Goal: Navigation & Orientation: Find specific page/section

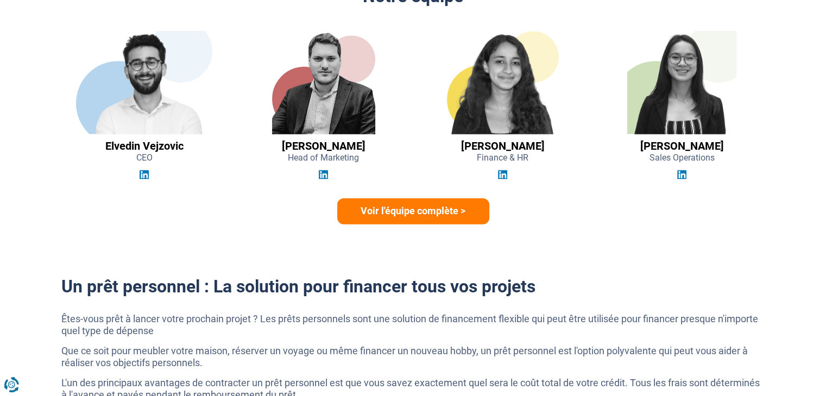
scroll to position [1629, 0]
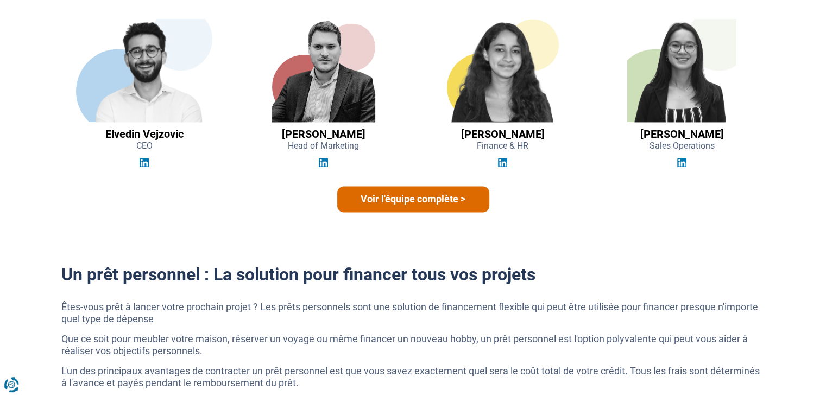
click at [438, 205] on link "Voir l'équipe complète >" at bounding box center [413, 199] width 152 height 26
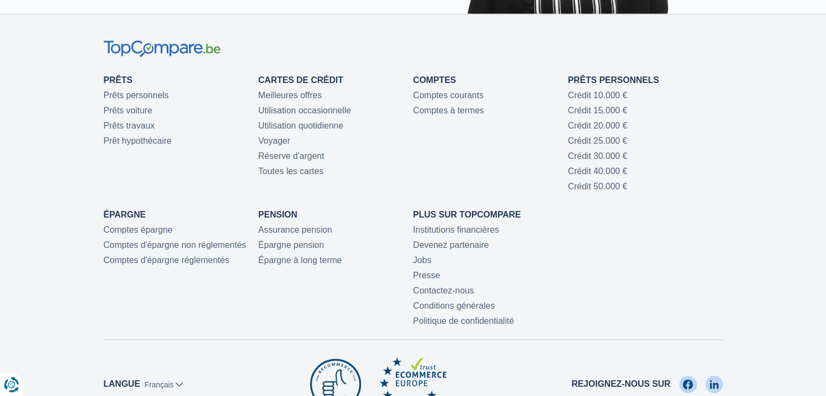
scroll to position [2389, 0]
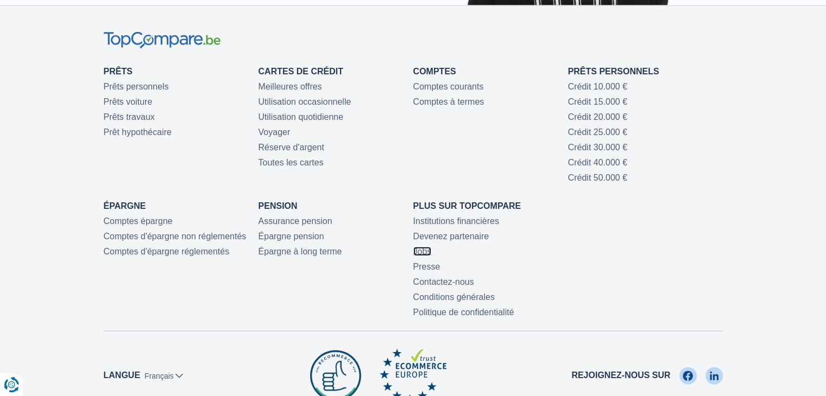
click at [424, 251] on link "Jobs" at bounding box center [422, 251] width 18 height 9
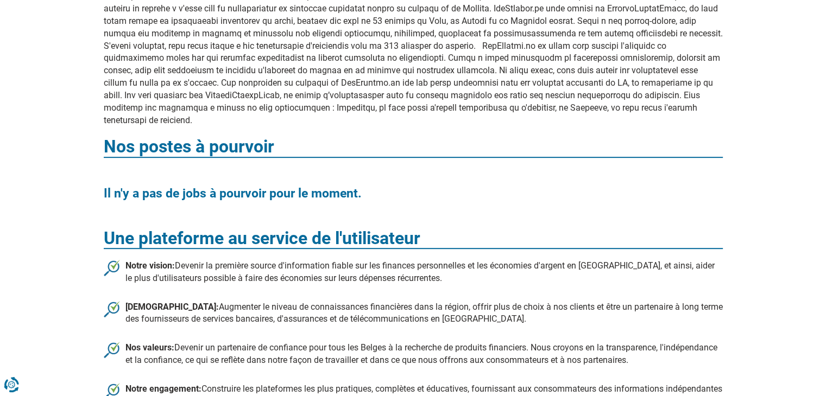
scroll to position [434, 0]
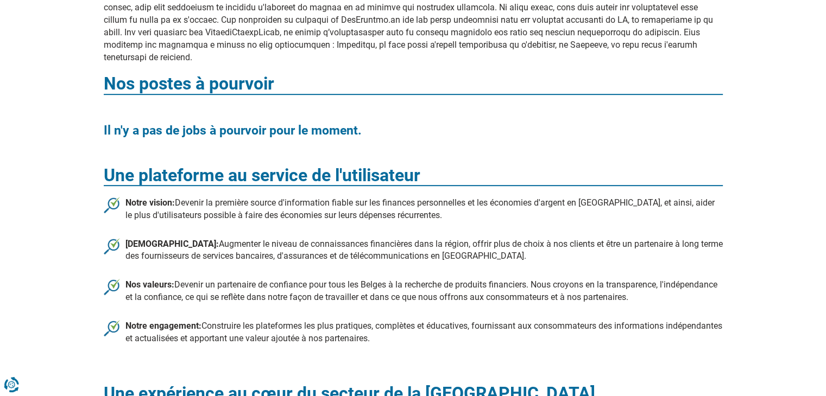
click at [287, 200] on li "Notre vision: Devenir la première source d'information fiable sur les finances …" at bounding box center [413, 209] width 619 height 25
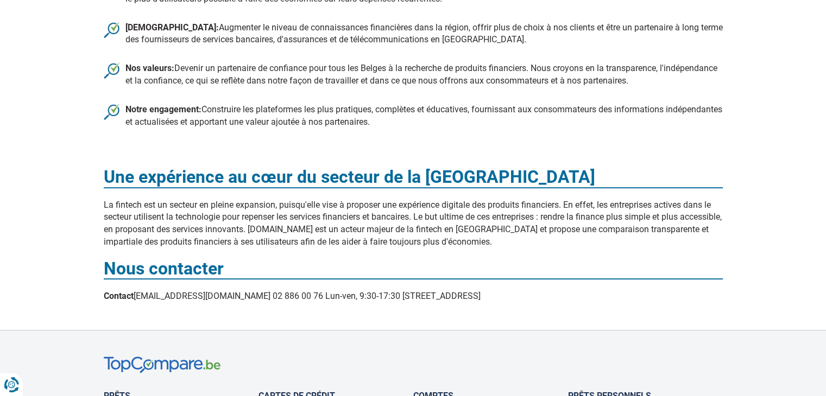
scroll to position [652, 0]
